Goal: Task Accomplishment & Management: Manage account settings

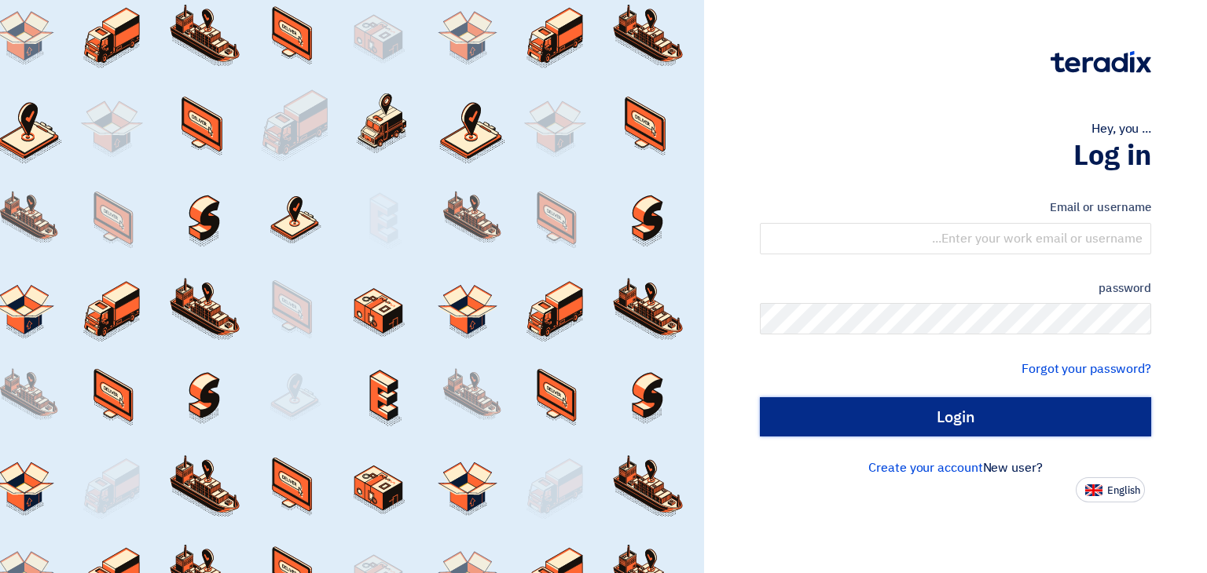
click at [918, 423] on input "Login" at bounding box center [955, 417] width 391 height 39
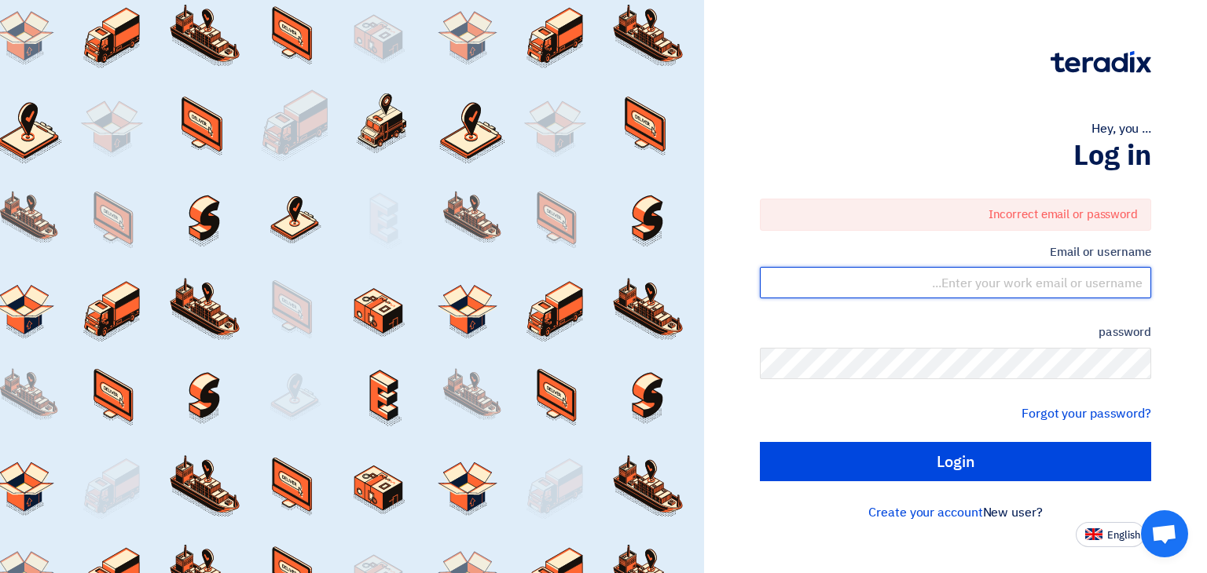
click at [1057, 269] on input "text" at bounding box center [955, 282] width 391 height 31
type input "[EMAIL_ADDRESS][DOMAIN_NAME]"
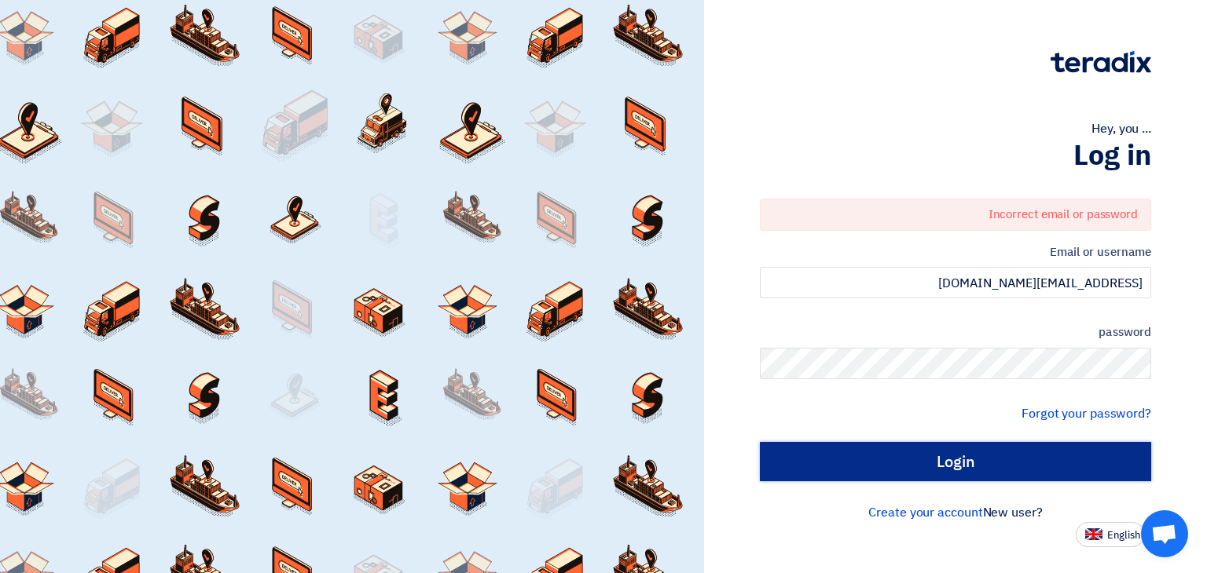
click at [952, 463] on input "Login" at bounding box center [955, 461] width 391 height 39
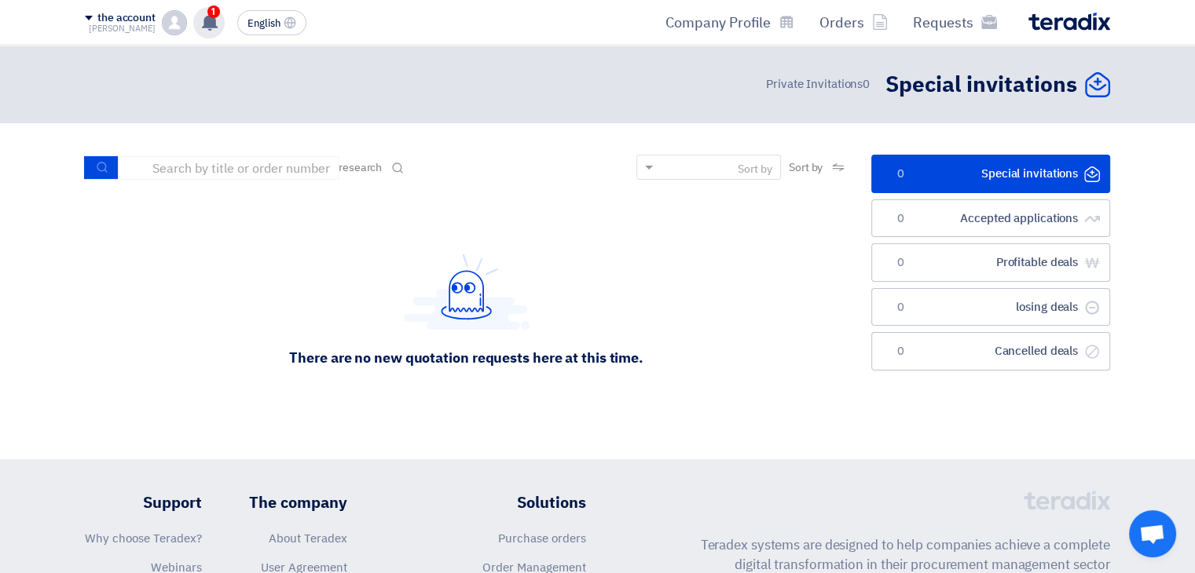
click at [211, 26] on use at bounding box center [210, 21] width 16 height 17
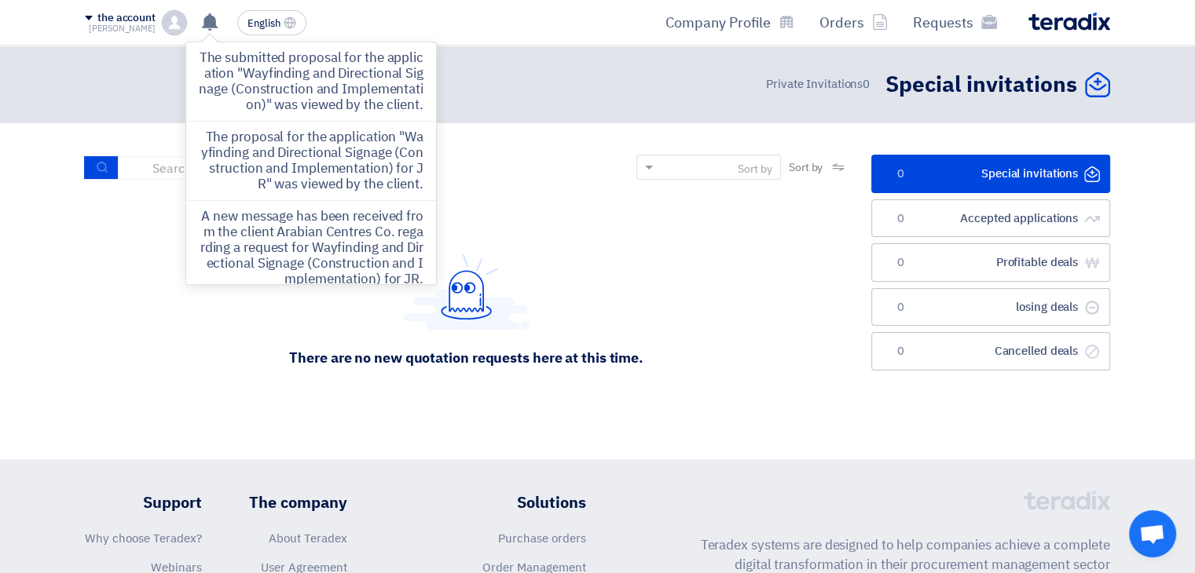
click at [718, 133] on section "الدعوات الخاصة Special invitations 0 الطلبات المقبولة Accepted applications 0 ص…" at bounding box center [597, 291] width 1195 height 336
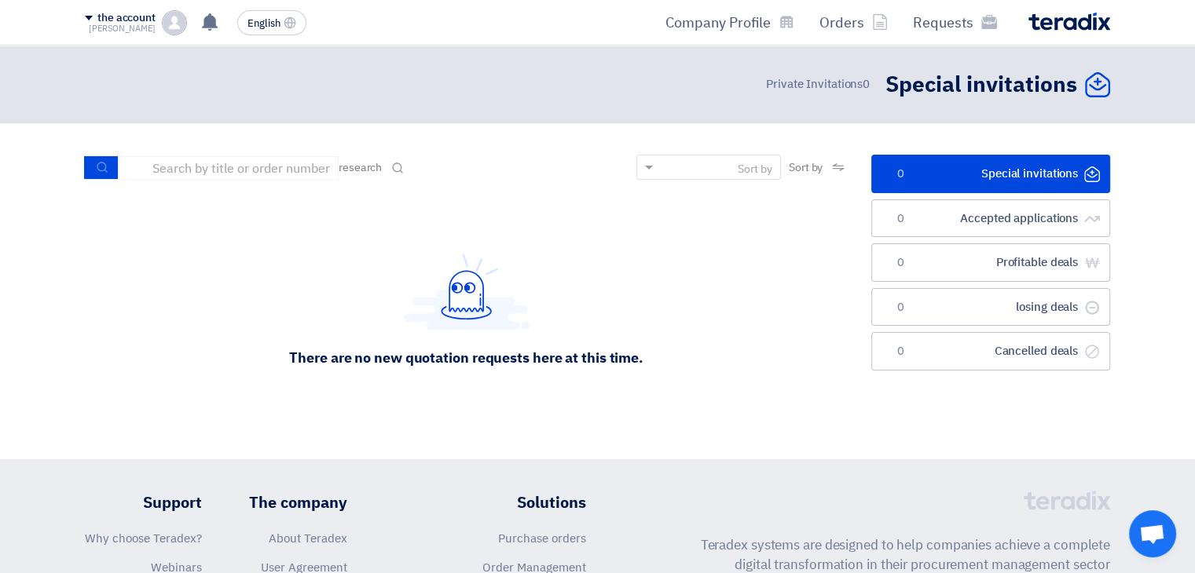
click at [135, 24] on font "[PERSON_NAME]" at bounding box center [122, 28] width 67 height 13
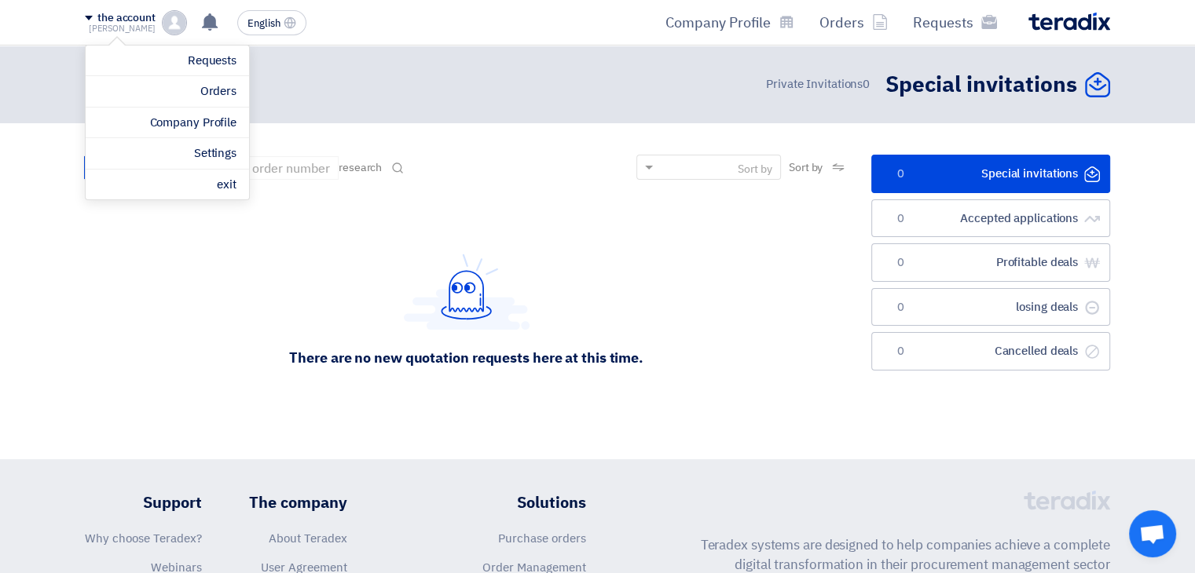
click at [592, 5] on div "Requests Orders Company Profile" at bounding box center [802, 22] width 615 height 37
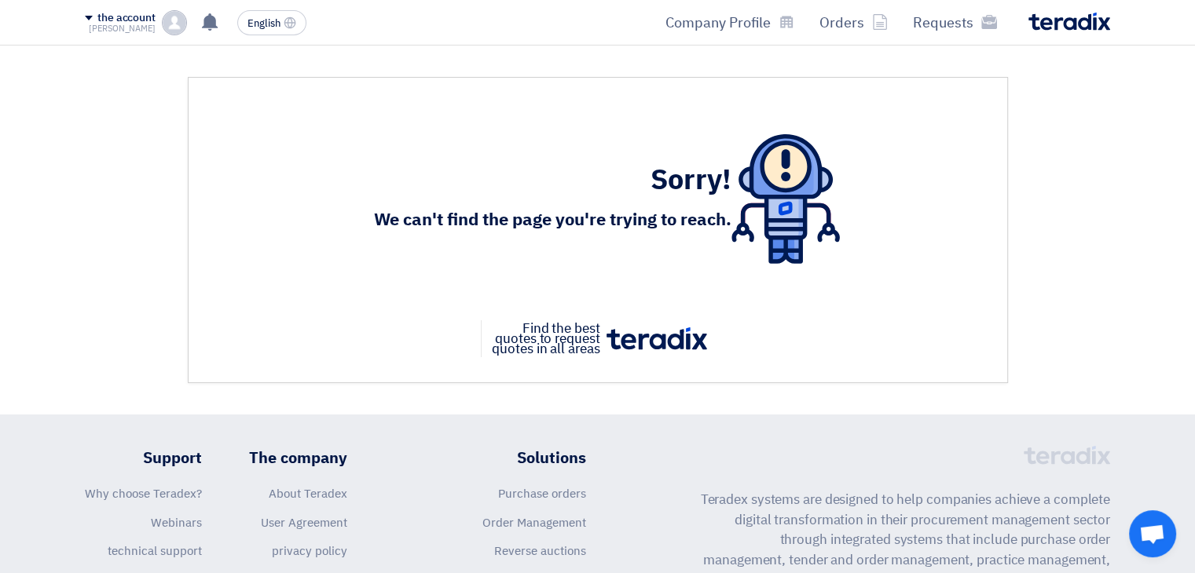
click at [126, 16] on font "the account" at bounding box center [126, 17] width 58 height 16
drag, startPoint x: 373, startPoint y: 125, endPoint x: 234, endPoint y: 76, distance: 147.3
click at [372, 125] on div "Sorry! We can't find the page you're trying to reach." at bounding box center [598, 199] width 775 height 192
click at [160, 31] on div "the account [PERSON_NAME] Requests Orders Company Profile Settings exit" at bounding box center [136, 22] width 102 height 25
click at [739, 167] on img at bounding box center [785, 199] width 108 height 130
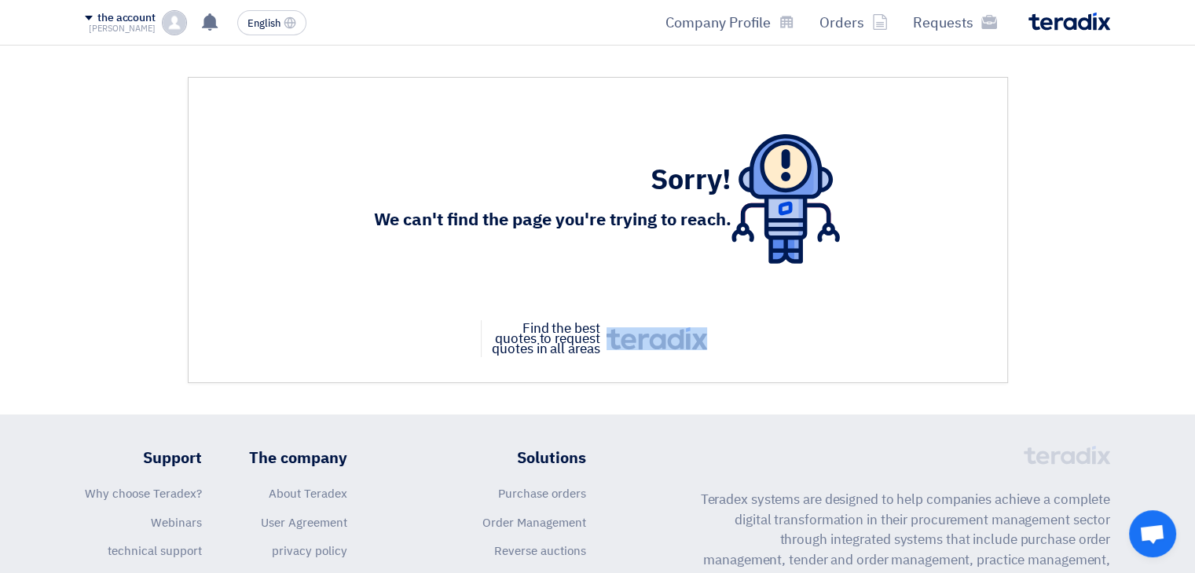
drag, startPoint x: 598, startPoint y: 312, endPoint x: 727, endPoint y: 359, distance: 137.2
click at [727, 359] on div "Sorry! We can't find the page you're trying to reach. Find the best quotes to r…" at bounding box center [598, 230] width 820 height 306
drag, startPoint x: 383, startPoint y: 163, endPoint x: 434, endPoint y: 198, distance: 61.7
click at [434, 198] on div "Sorry! We can't find the page you're trying to reach." at bounding box center [552, 200] width 357 height 74
drag, startPoint x: 667, startPoint y: 246, endPoint x: 703, endPoint y: 239, distance: 36.8
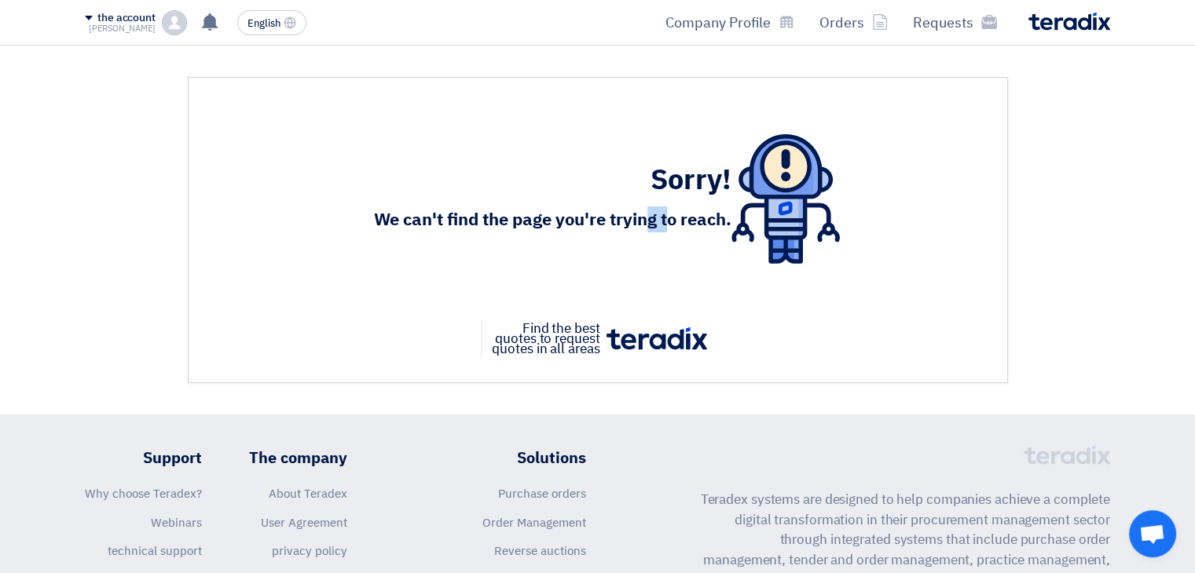
click at [668, 246] on div "Sorry! We can't find the page you're trying to reach." at bounding box center [597, 199] width 485 height 130
click at [811, 214] on img at bounding box center [785, 199] width 108 height 130
drag, startPoint x: 686, startPoint y: 221, endPoint x: 749, endPoint y: 217, distance: 63.0
click at [707, 219] on font "We can't find the page you're trying to reach." at bounding box center [552, 220] width 357 height 26
click at [751, 217] on img at bounding box center [785, 199] width 108 height 130
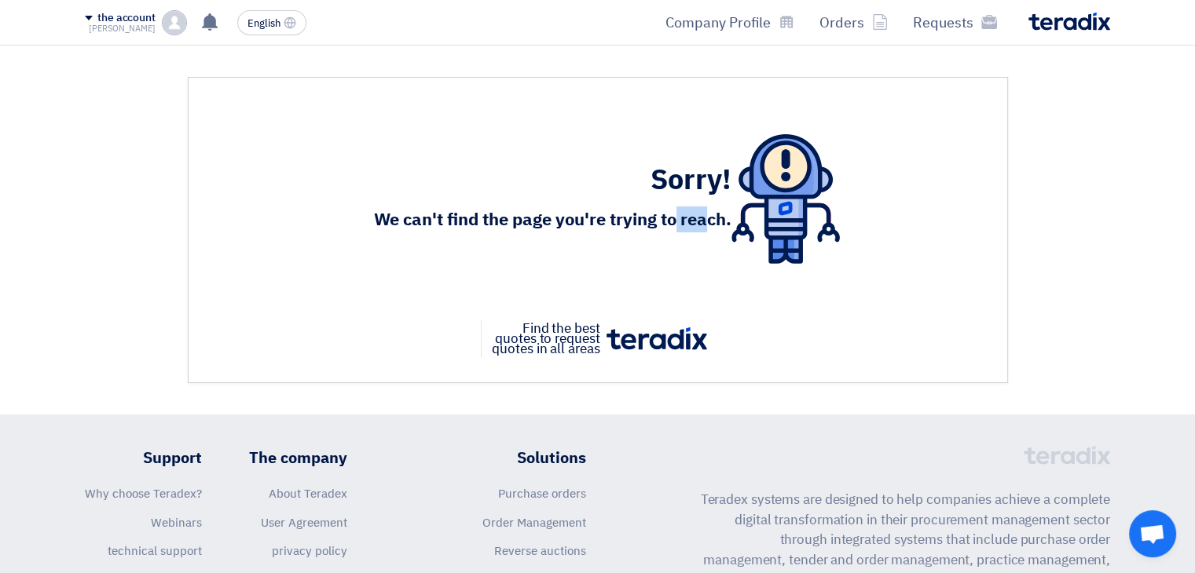
drag, startPoint x: 695, startPoint y: 226, endPoint x: 730, endPoint y: 227, distance: 34.6
click at [697, 227] on font "We can't find the page you're trying to reach." at bounding box center [552, 220] width 357 height 26
click at [731, 227] on font "We can't find the page you're trying to reach." at bounding box center [552, 220] width 357 height 26
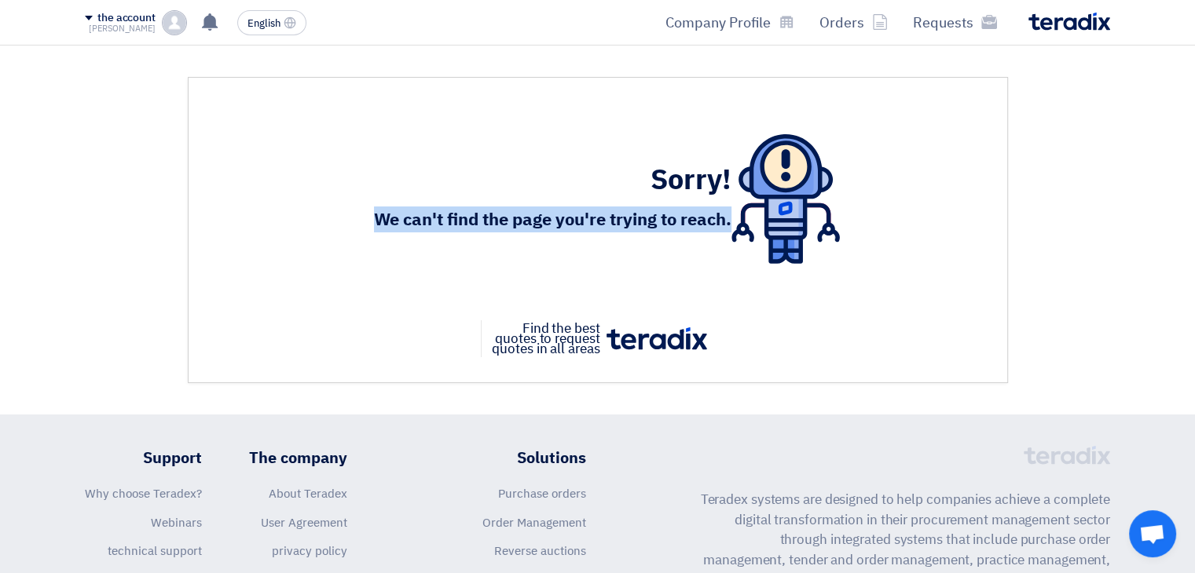
drag, startPoint x: 731, startPoint y: 227, endPoint x: 372, endPoint y: 262, distance: 360.7
click at [372, 262] on div "Sorry! We can't find the page you're trying to reach." at bounding box center [597, 199] width 485 height 130
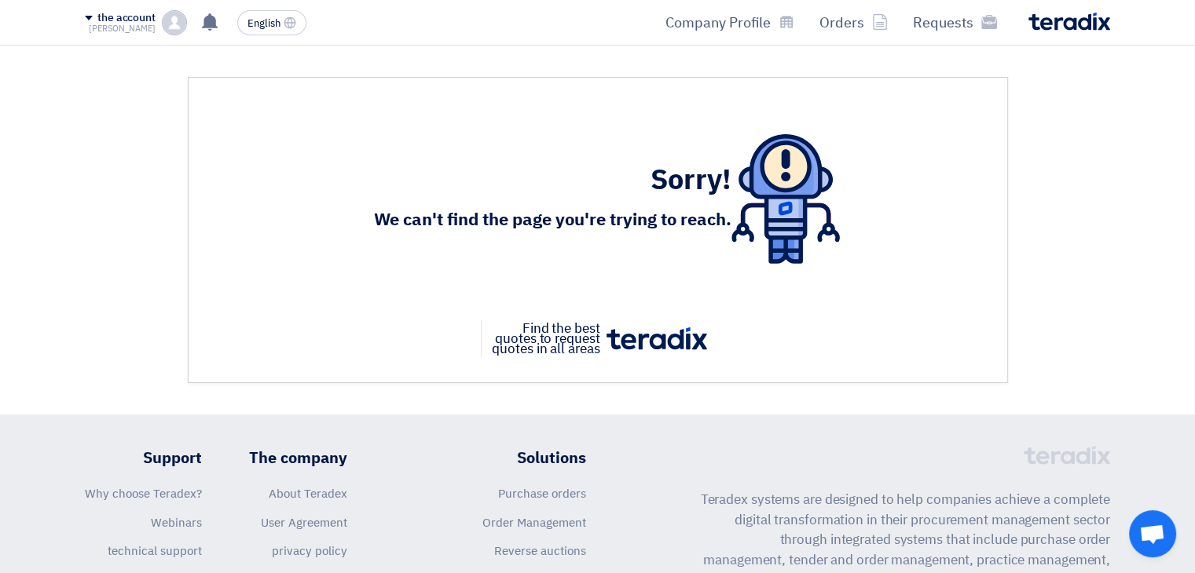
click at [88, 16] on span at bounding box center [89, 18] width 8 height 5
click at [216, 159] on font "Settings" at bounding box center [215, 153] width 42 height 17
